Goal: Information Seeking & Learning: Learn about a topic

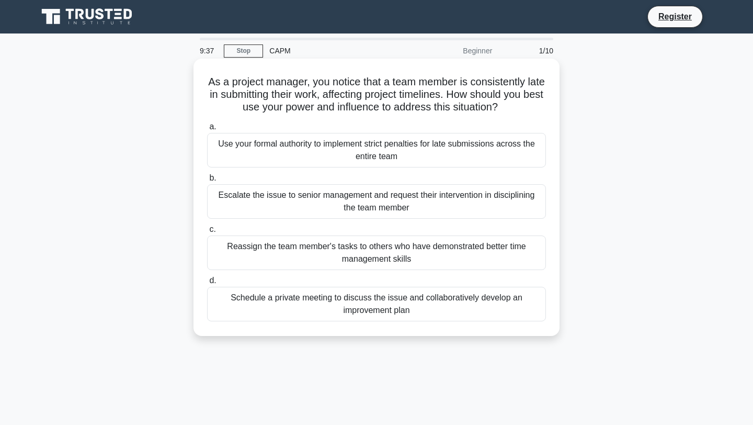
click at [307, 296] on div "Schedule a private meeting to discuss the issue and collaboratively develop an …" at bounding box center [376, 304] width 339 height 35
click at [207, 284] on input "d. Schedule a private meeting to discuss the issue and collaboratively develop …" at bounding box center [207, 280] width 0 height 7
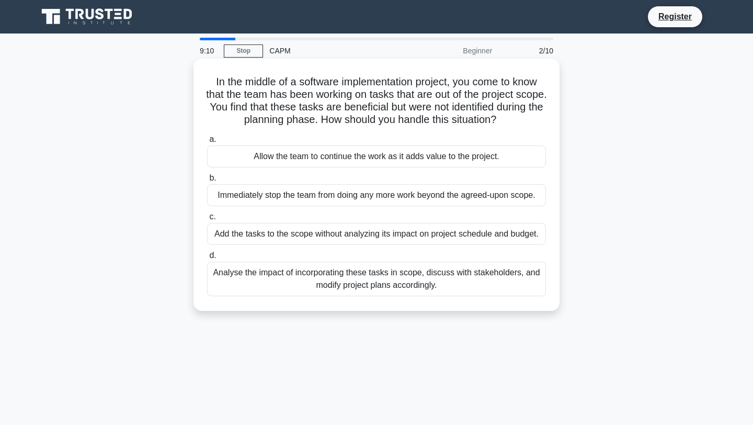
click at [299, 272] on div "Analyse the impact of incorporating these tasks in scope, discuss with stakehol…" at bounding box center [376, 278] width 339 height 35
click at [207, 259] on input "d. Analyse the impact of incorporating these tasks in scope, discuss with stake…" at bounding box center [207, 255] width 0 height 7
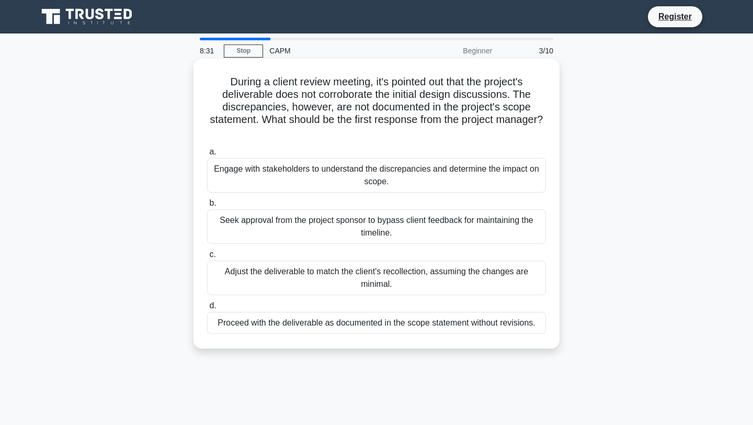
click at [321, 170] on div "Engage with stakeholders to understand the discrepancies and determine the impa…" at bounding box center [376, 175] width 339 height 35
click at [207, 155] on input "a. Engage with stakeholders to understand the discrepancies and determine the i…" at bounding box center [207, 152] width 0 height 7
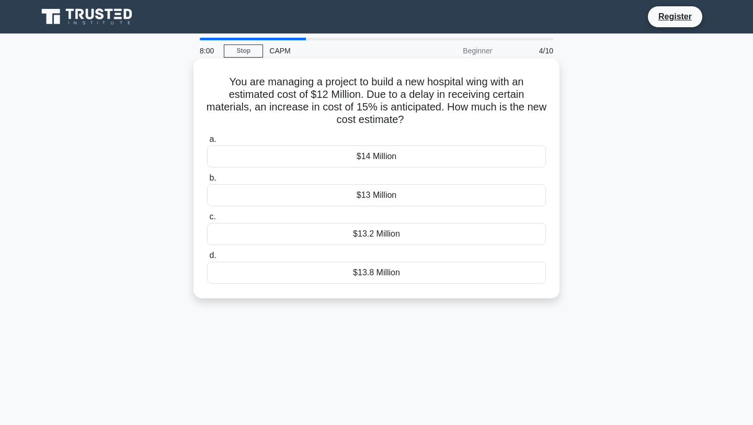
click at [347, 263] on div "$13.8 Million" at bounding box center [376, 272] width 339 height 22
click at [207, 259] on input "d. $13.8 Million" at bounding box center [207, 255] width 0 height 7
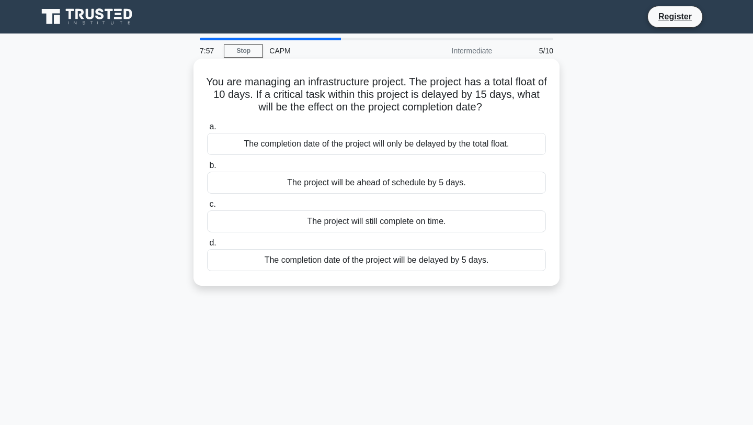
click at [268, 199] on label "c. The project will still complete on time." at bounding box center [376, 215] width 339 height 35
click at [207, 201] on input "c. The project will still complete on time." at bounding box center [207, 204] width 0 height 7
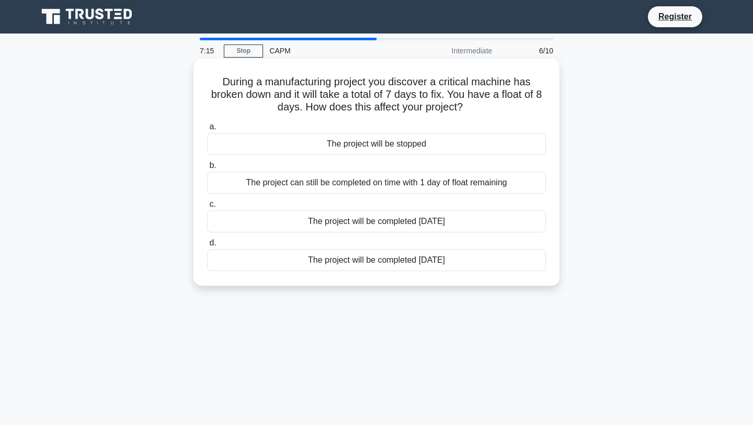
click at [286, 182] on div "The project can still be completed on time with 1 day of float remaining" at bounding box center [376, 183] width 339 height 22
click at [207, 169] on input "b. The project can still be completed on time with 1 day of float remaining" at bounding box center [207, 165] width 0 height 7
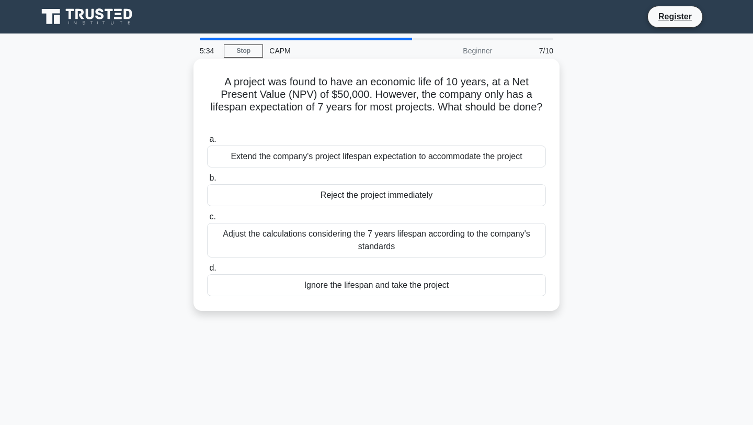
click at [303, 224] on div "Adjust the calculations considering the 7 years lifespan according to the compa…" at bounding box center [376, 240] width 339 height 35
click at [207, 220] on input "c. Adjust the calculations considering the 7 years lifespan according to the co…" at bounding box center [207, 216] width 0 height 7
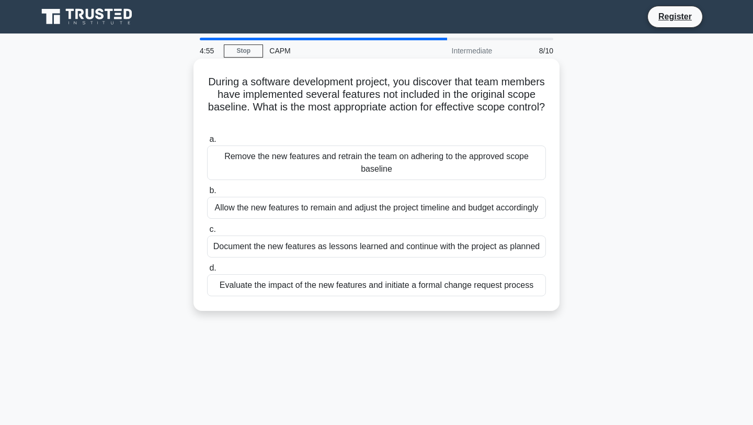
click at [308, 252] on div "Document the new features as lessons learned and continue with the project as p…" at bounding box center [376, 246] width 339 height 22
click at [207, 233] on input "c. Document the new features as lessons learned and continue with the project a…" at bounding box center [207, 229] width 0 height 7
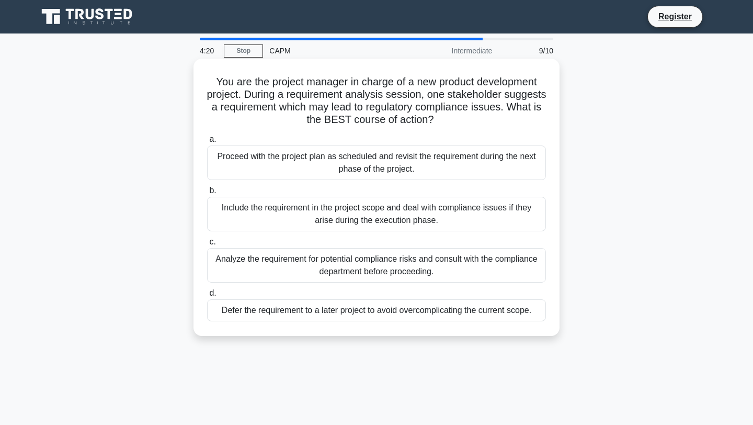
click at [313, 264] on div "Analyze the requirement for potential compliance risks and consult with the com…" at bounding box center [376, 265] width 339 height 35
click at [207, 245] on input "c. Analyze the requirement for potential compliance risks and consult with the …" at bounding box center [207, 241] width 0 height 7
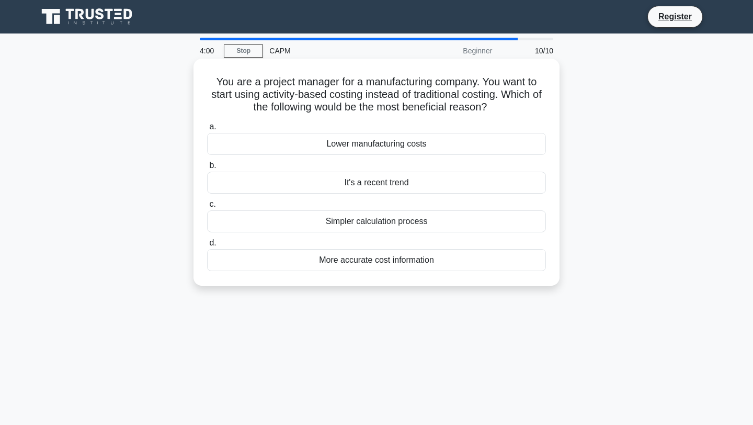
click at [320, 259] on div "More accurate cost information" at bounding box center [376, 260] width 339 height 22
click at [207, 246] on input "d. More accurate cost information" at bounding box center [207, 242] width 0 height 7
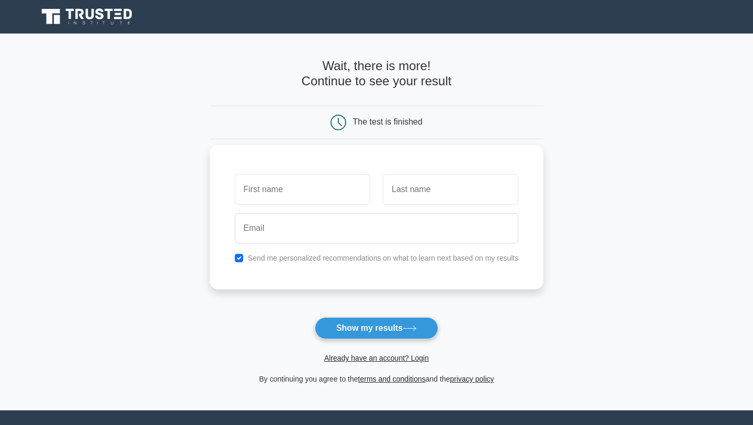
click at [318, 189] on input "text" at bounding box center [302, 189] width 135 height 30
type input "Mohammed Amaan Ali"
click at [395, 200] on input "text" at bounding box center [450, 189] width 135 height 30
type input "Khan"
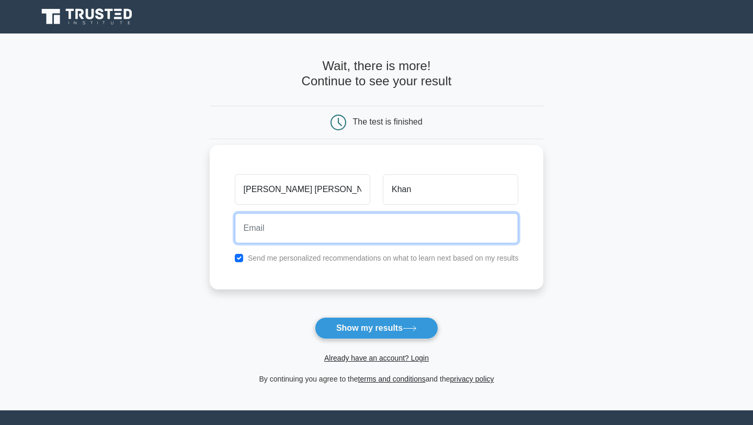
click at [420, 224] on input "email" at bounding box center [377, 228] width 284 height 30
type input "khanusa0910@gmail.com"
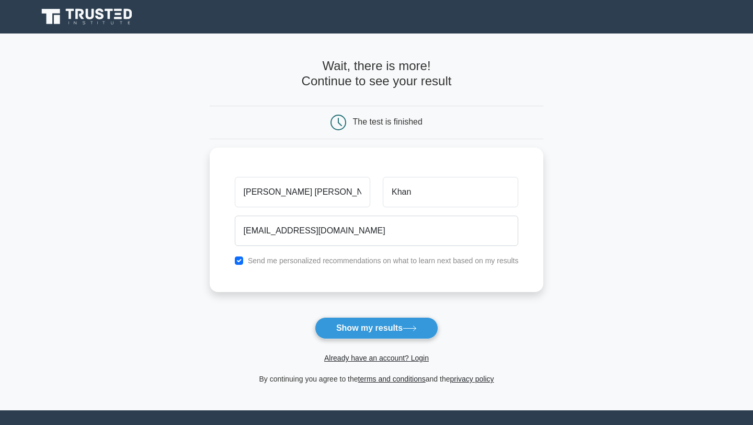
click at [369, 324] on button "Show my results" at bounding box center [376, 328] width 123 height 22
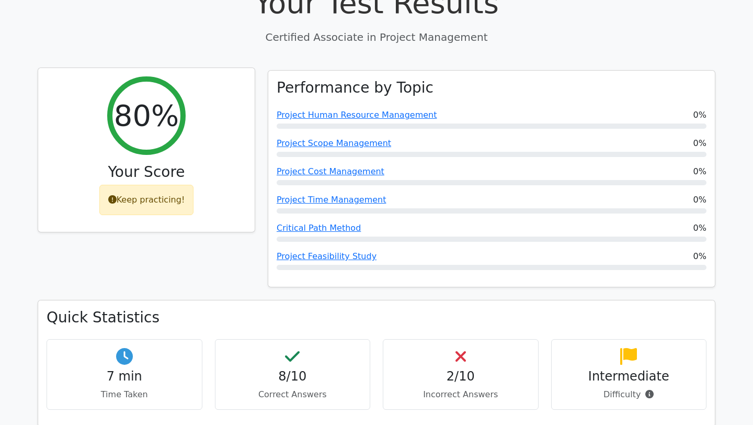
scroll to position [427, 0]
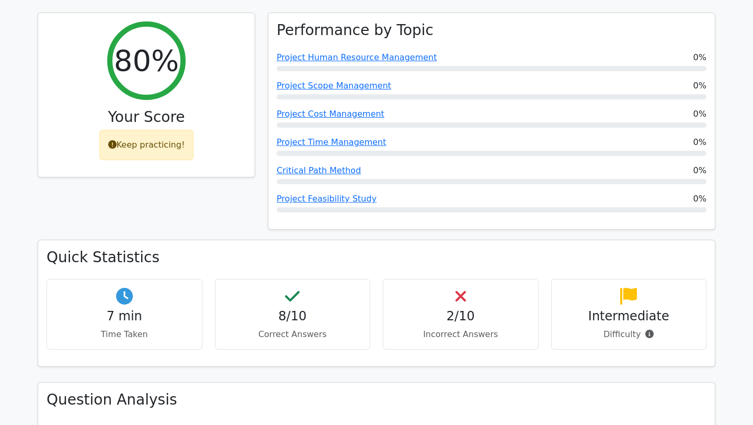
click at [266, 309] on h4 "8/10" at bounding box center [293, 316] width 138 height 15
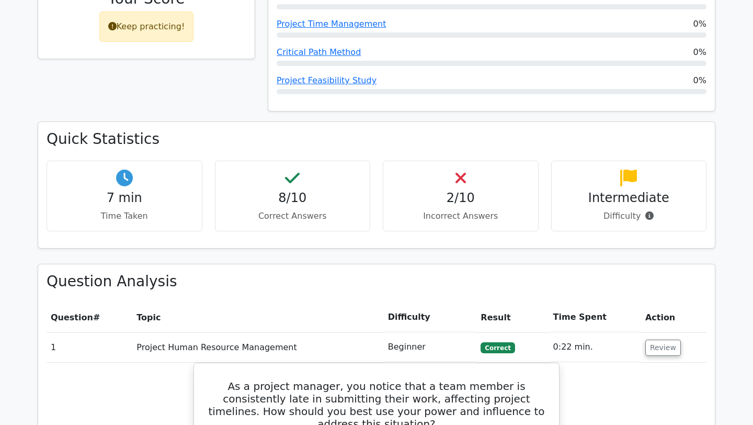
scroll to position [545, 0]
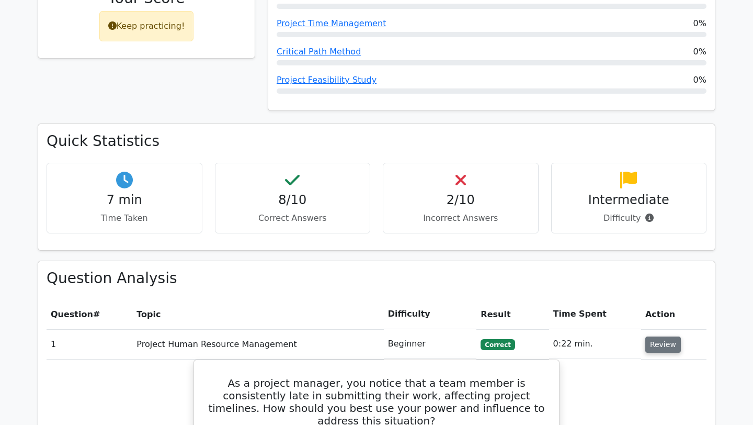
click at [667, 336] on button "Review" at bounding box center [663, 344] width 36 height 16
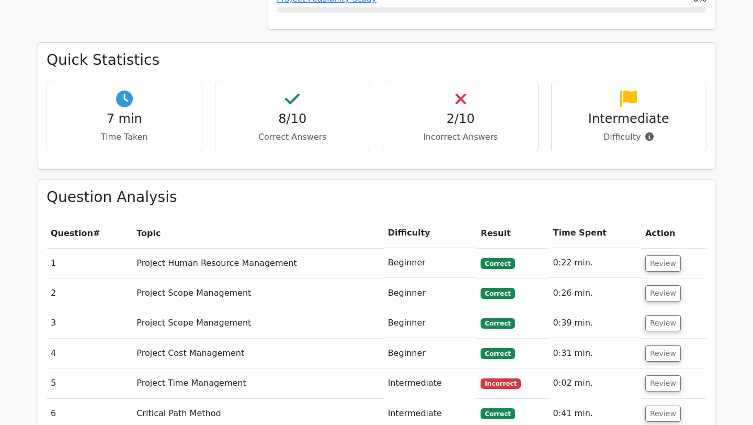
scroll to position [633, 0]
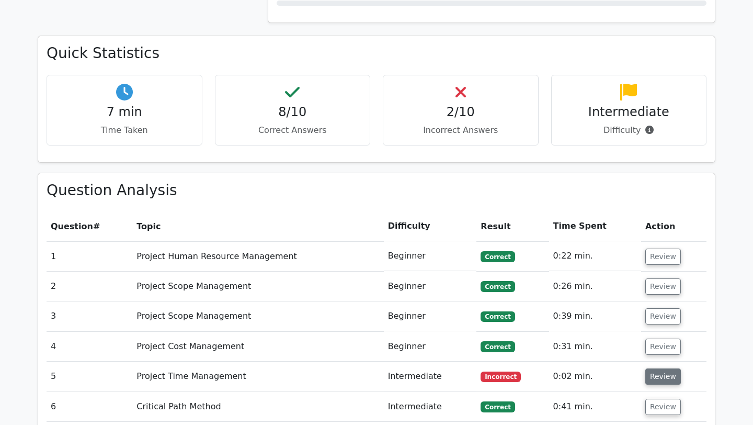
click at [648, 368] on button "Review" at bounding box center [663, 376] width 36 height 16
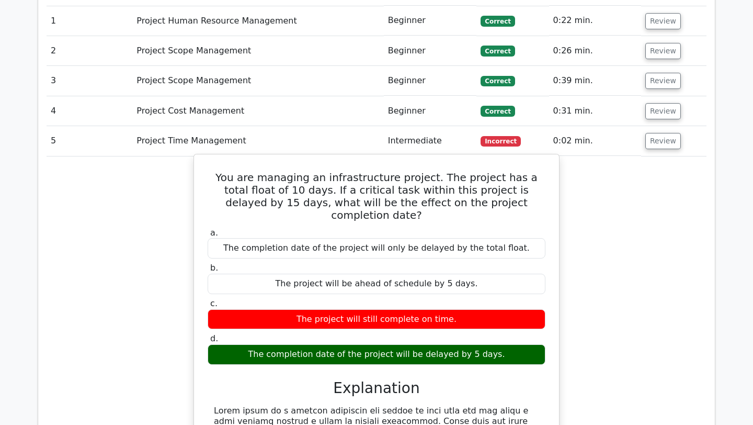
scroll to position [876, 0]
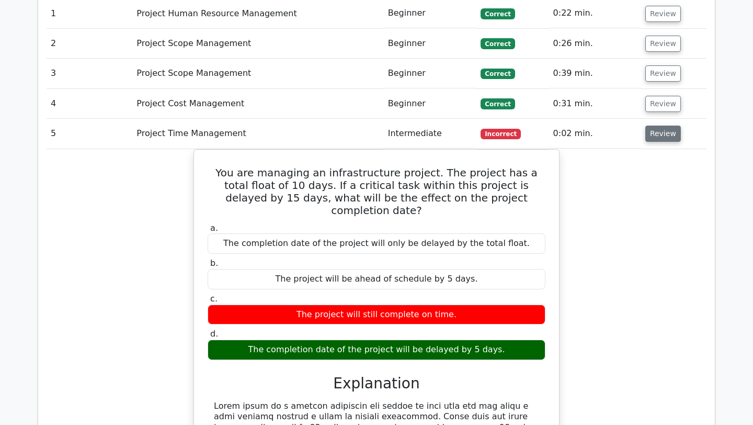
click at [652, 126] on button "Review" at bounding box center [663, 134] width 36 height 16
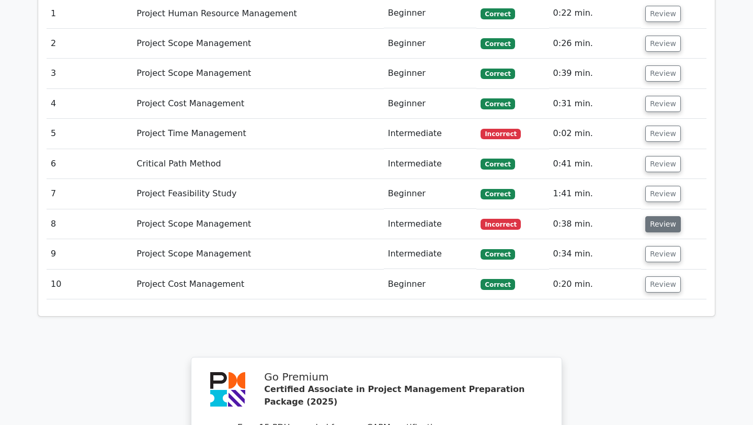
click at [655, 216] on button "Review" at bounding box center [663, 224] width 36 height 16
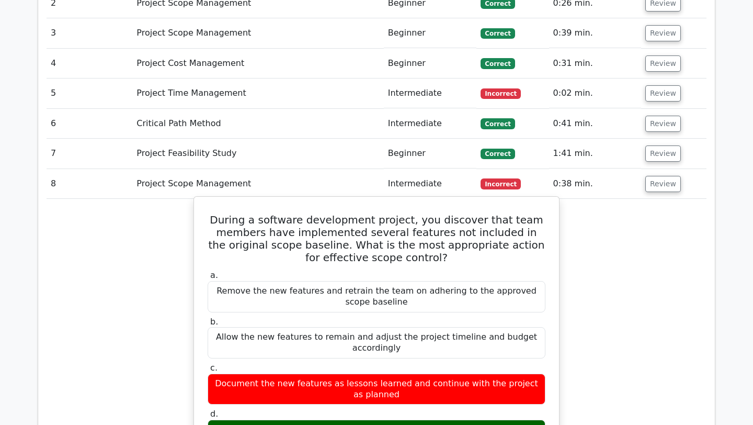
scroll to position [904, 0]
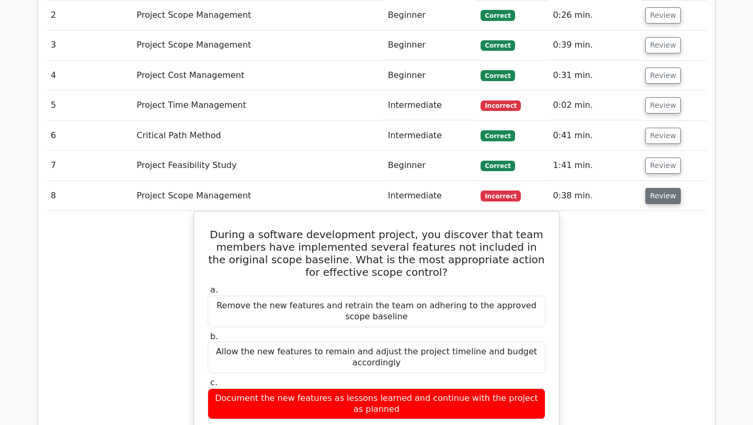
click at [654, 188] on button "Review" at bounding box center [663, 196] width 36 height 16
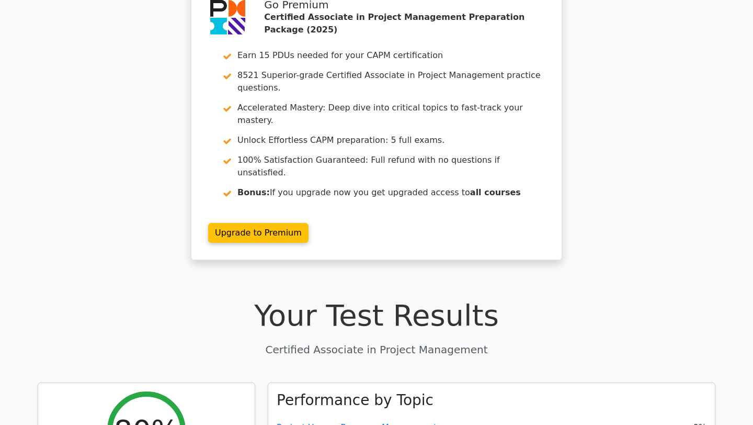
scroll to position [0, 0]
